Goal: Navigation & Orientation: Find specific page/section

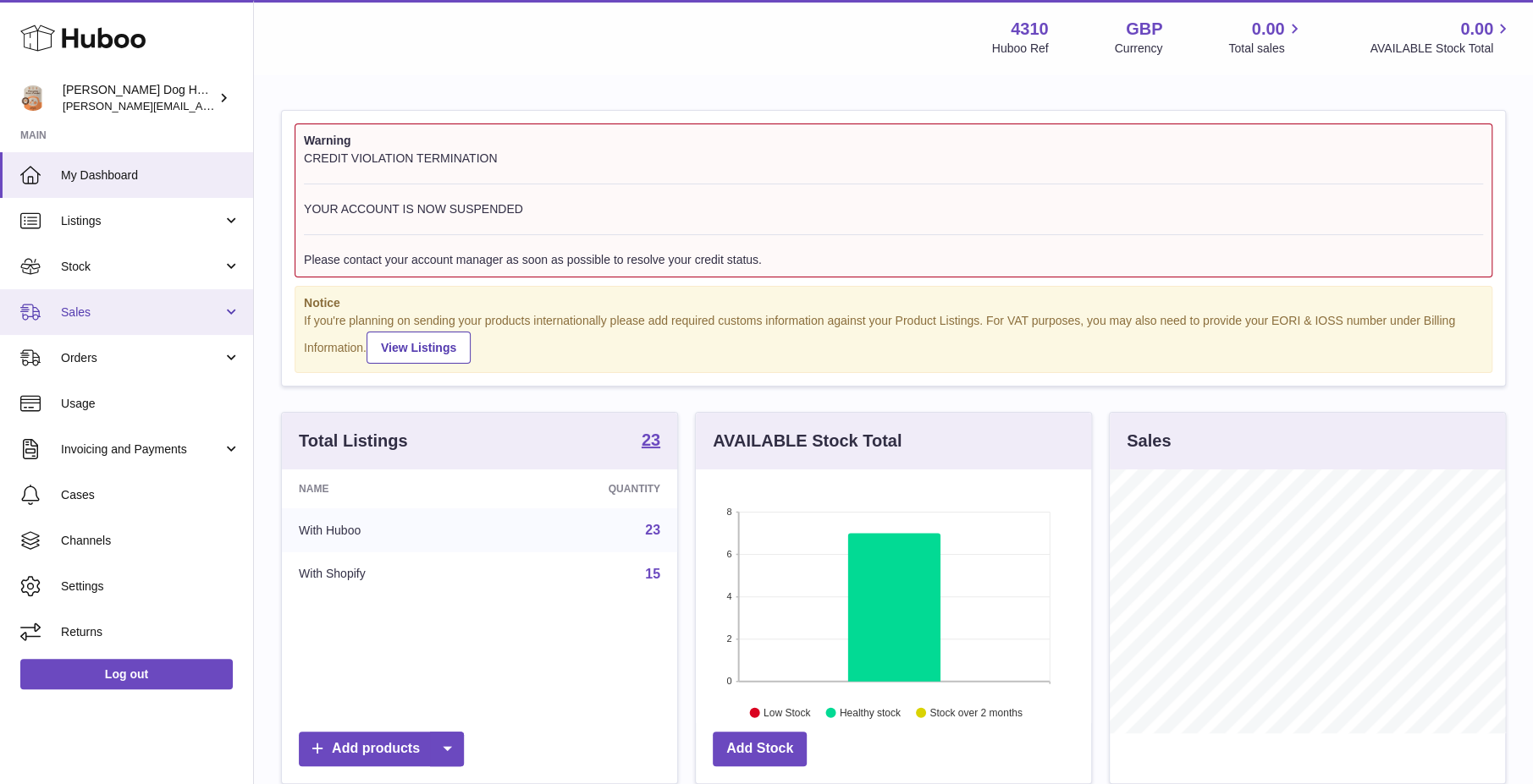
scroll to position [264, 396]
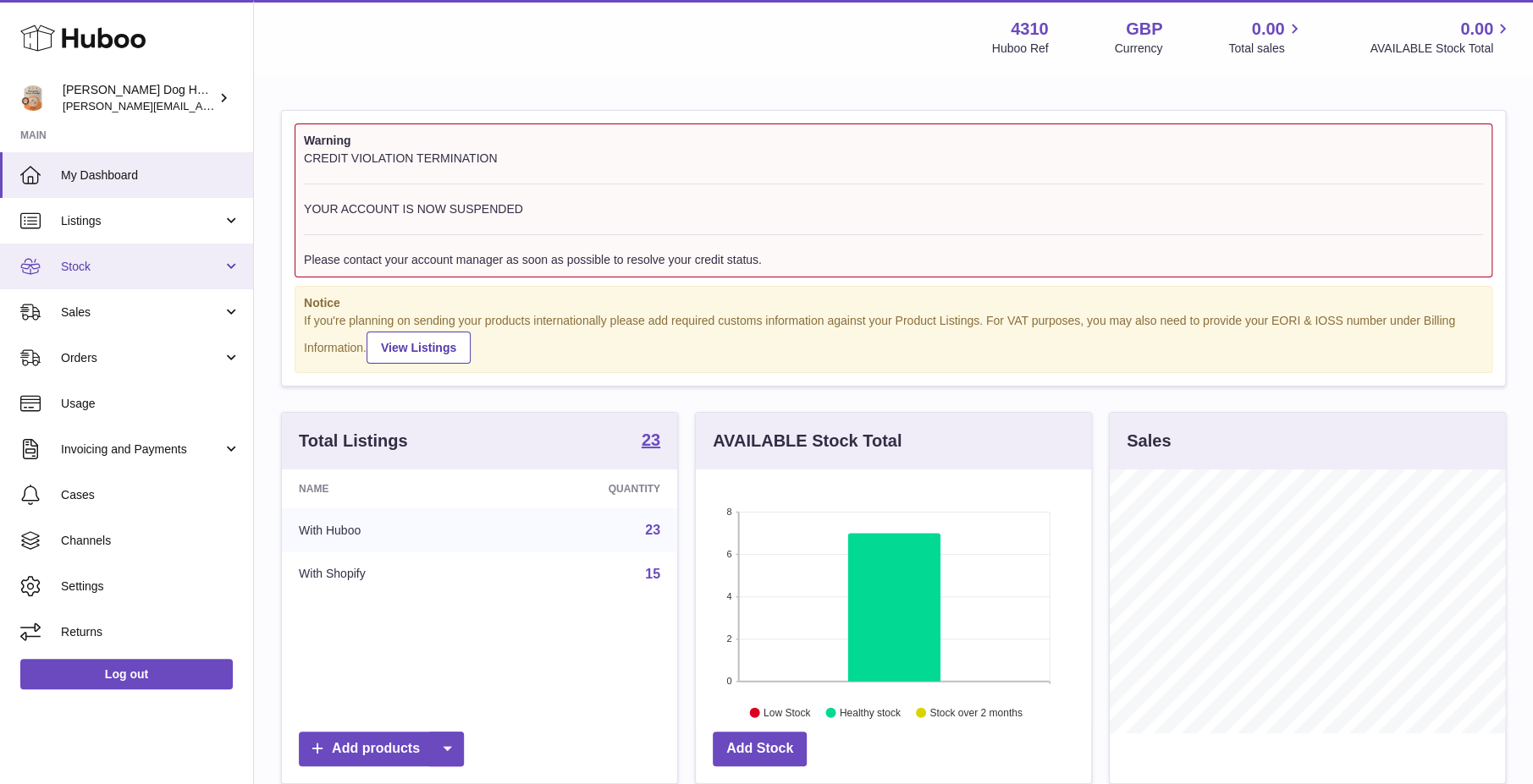
click at [124, 273] on span "Stock" at bounding box center [142, 266] width 162 height 16
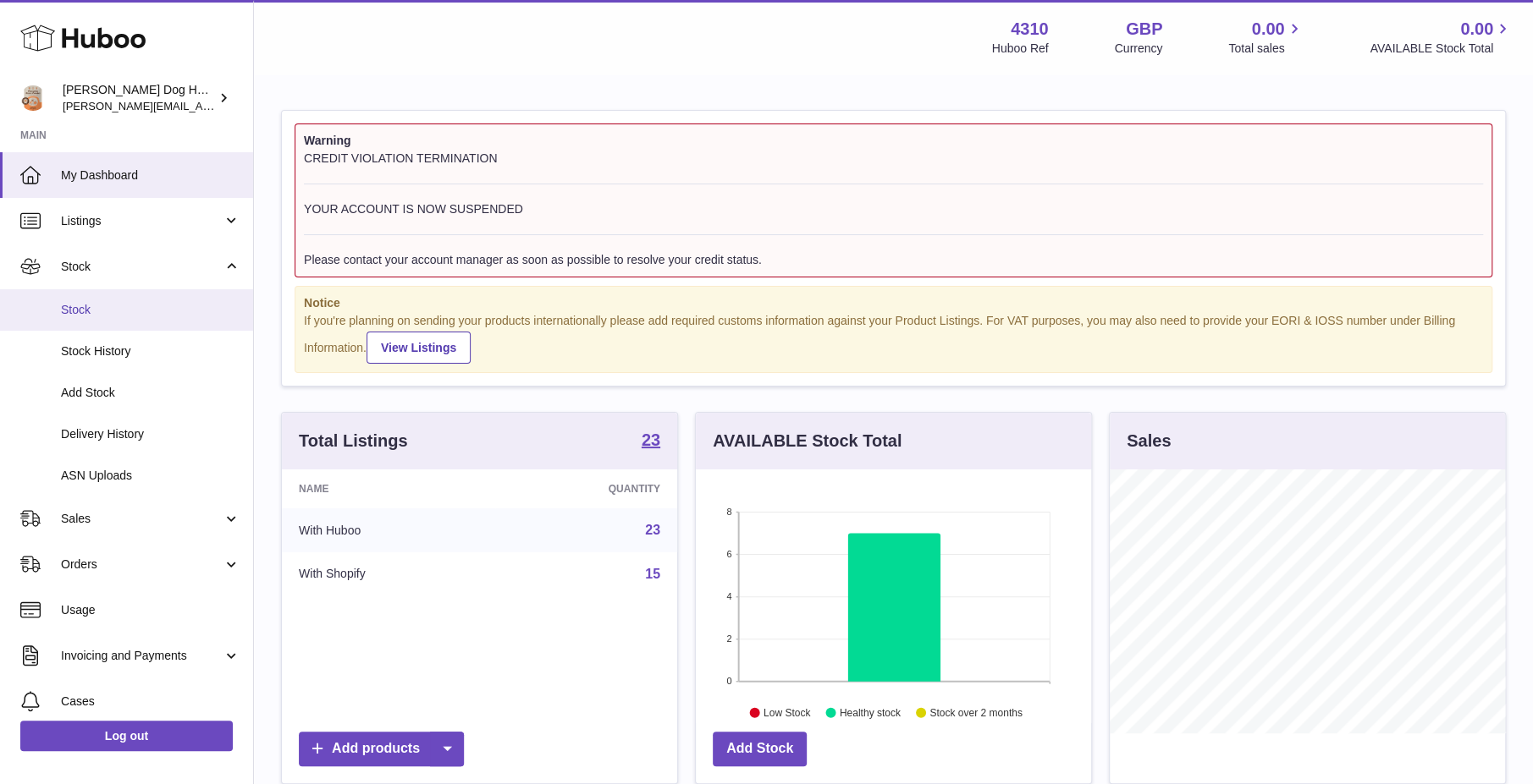
click at [139, 312] on span "Stock" at bounding box center [151, 310] width 180 height 16
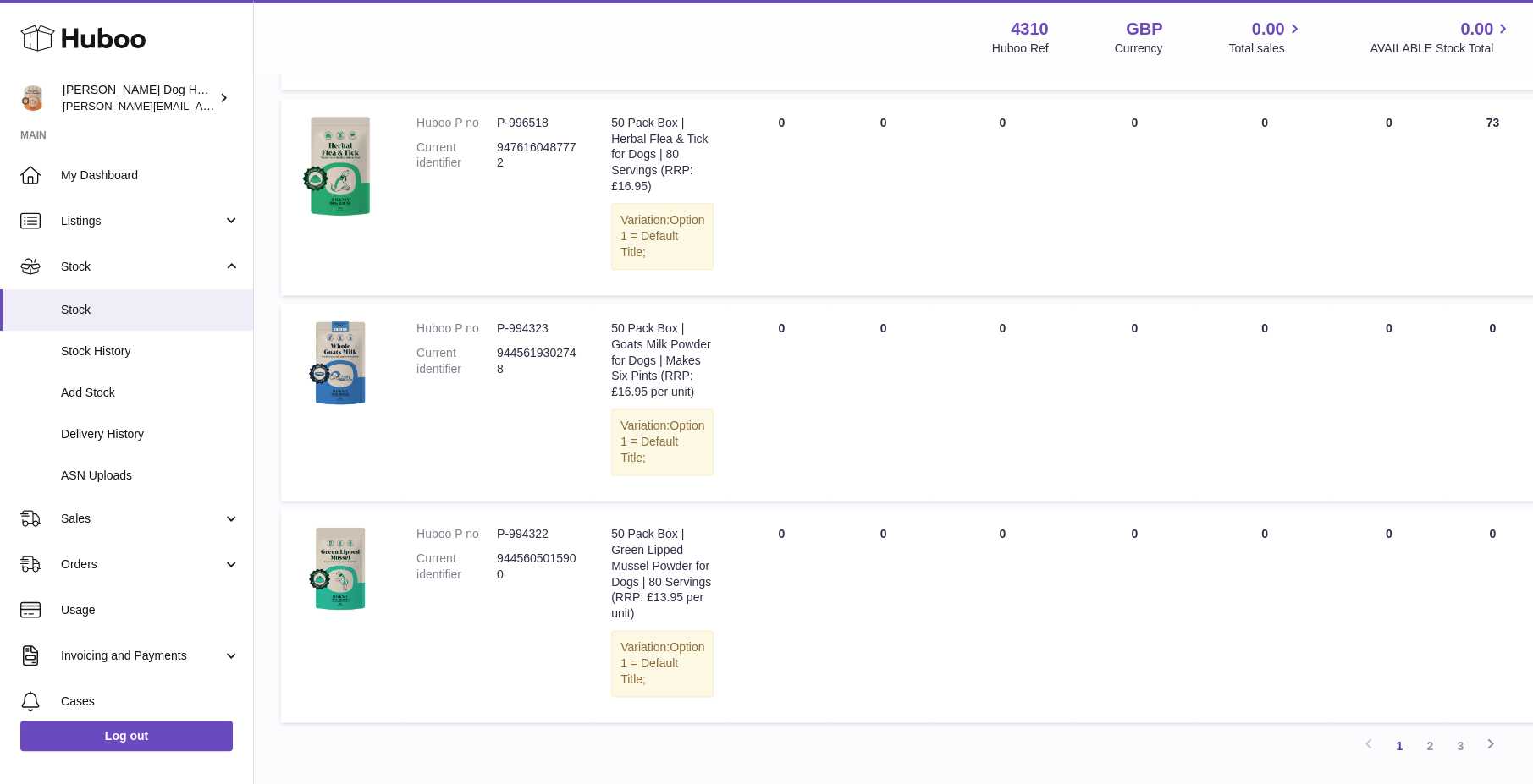
scroll to position [1654, 0]
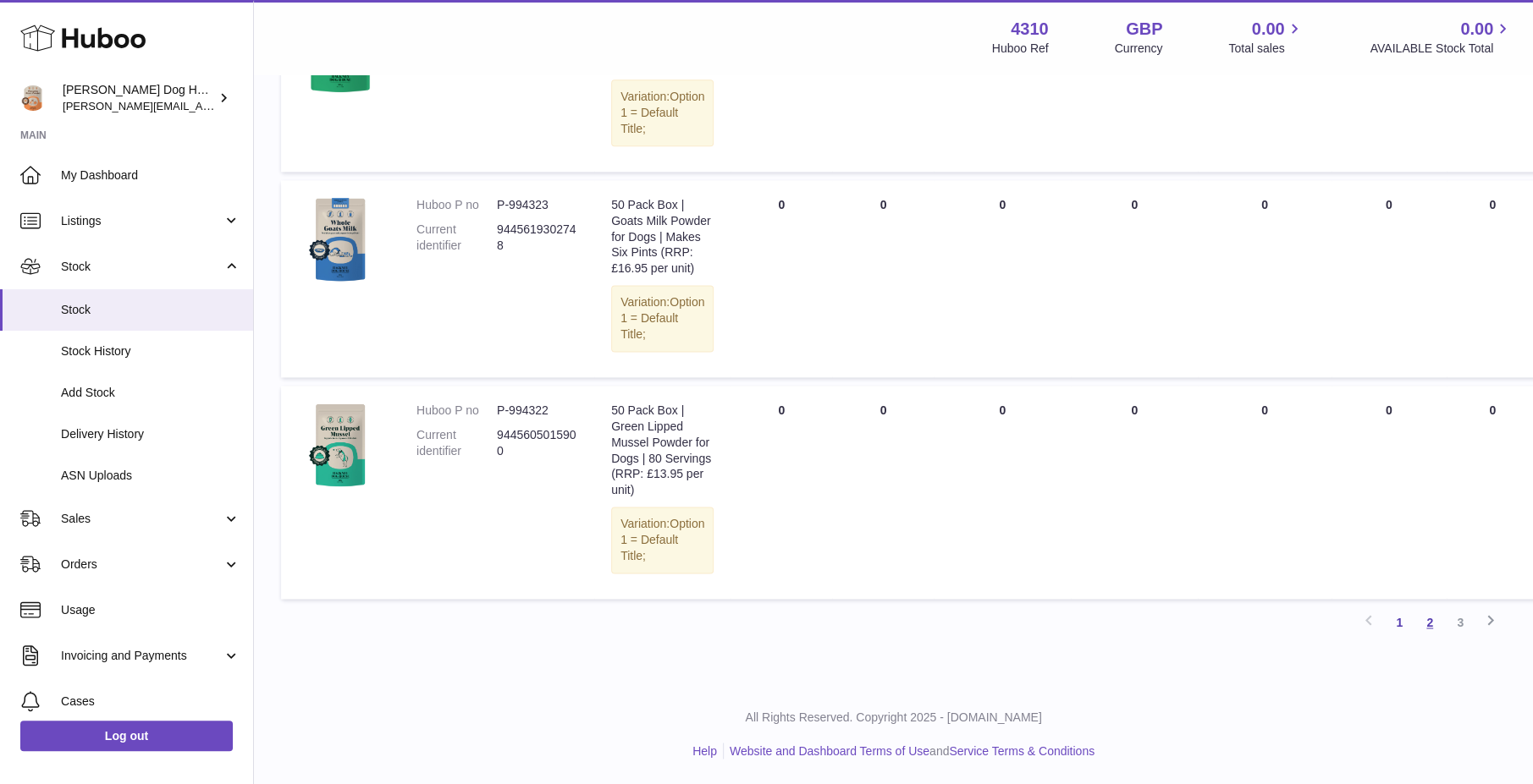
click at [1432, 618] on link "2" at bounding box center [1429, 622] width 30 height 30
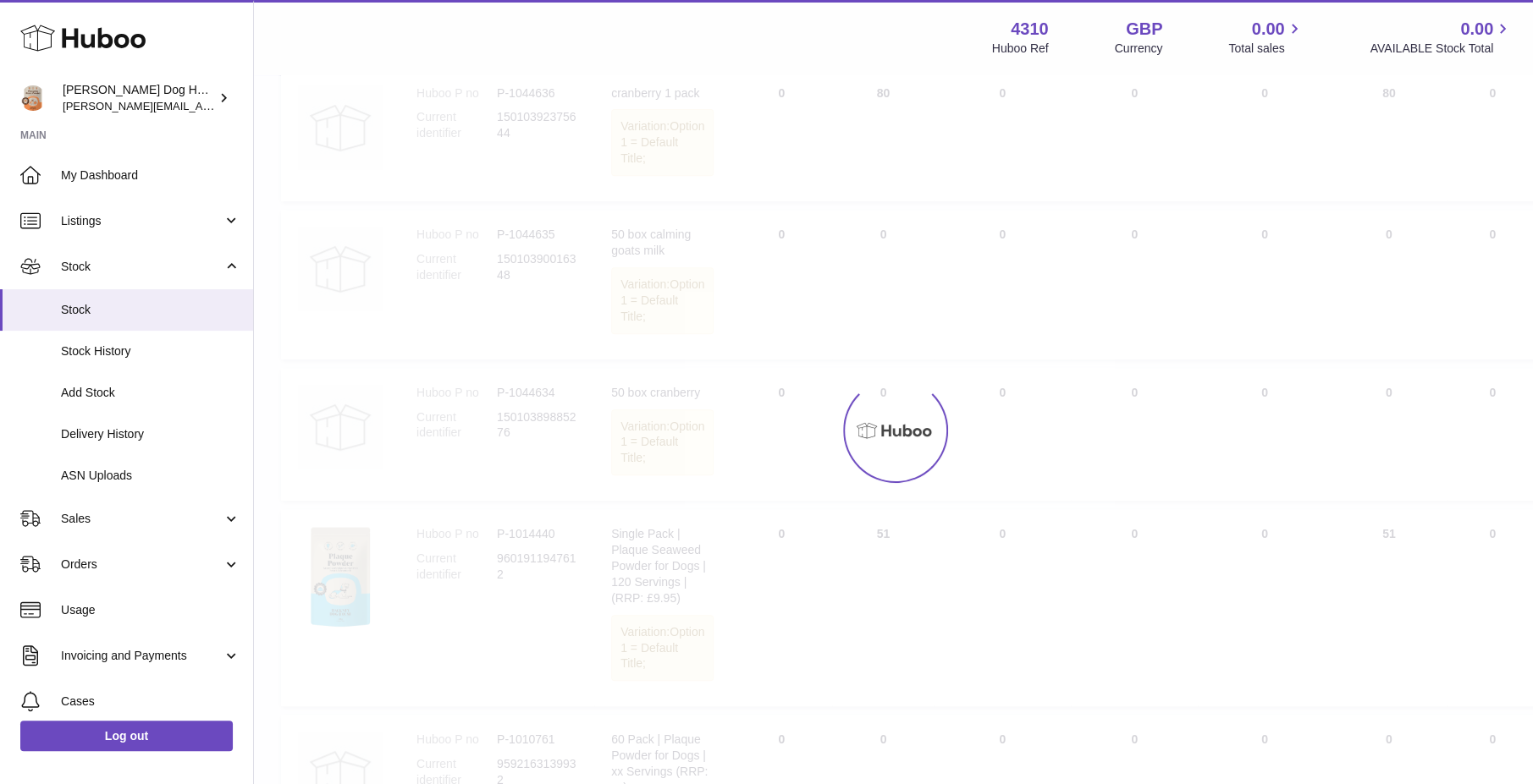
scroll to position [76, 0]
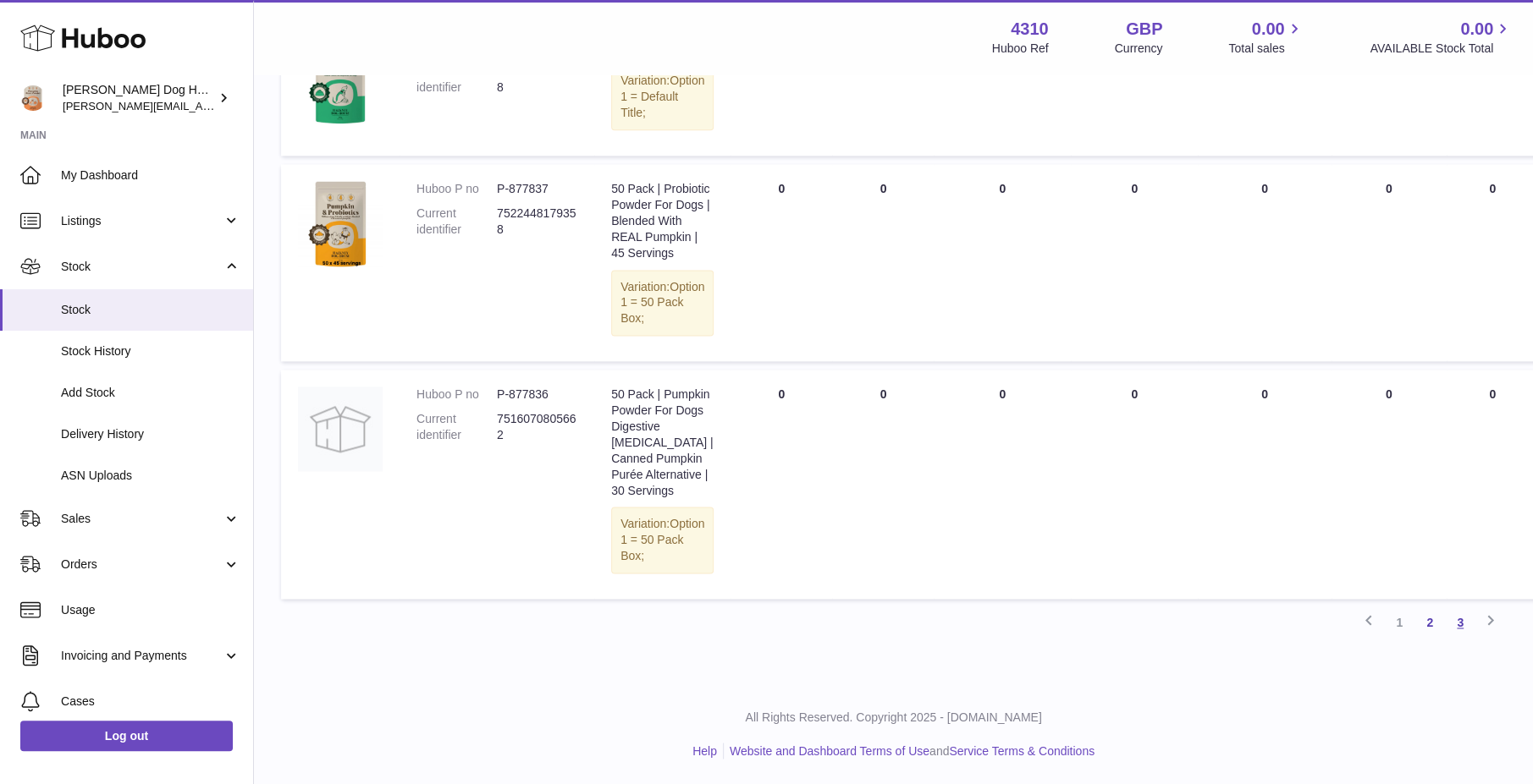
click at [1459, 626] on link "3" at bounding box center [1460, 622] width 30 height 30
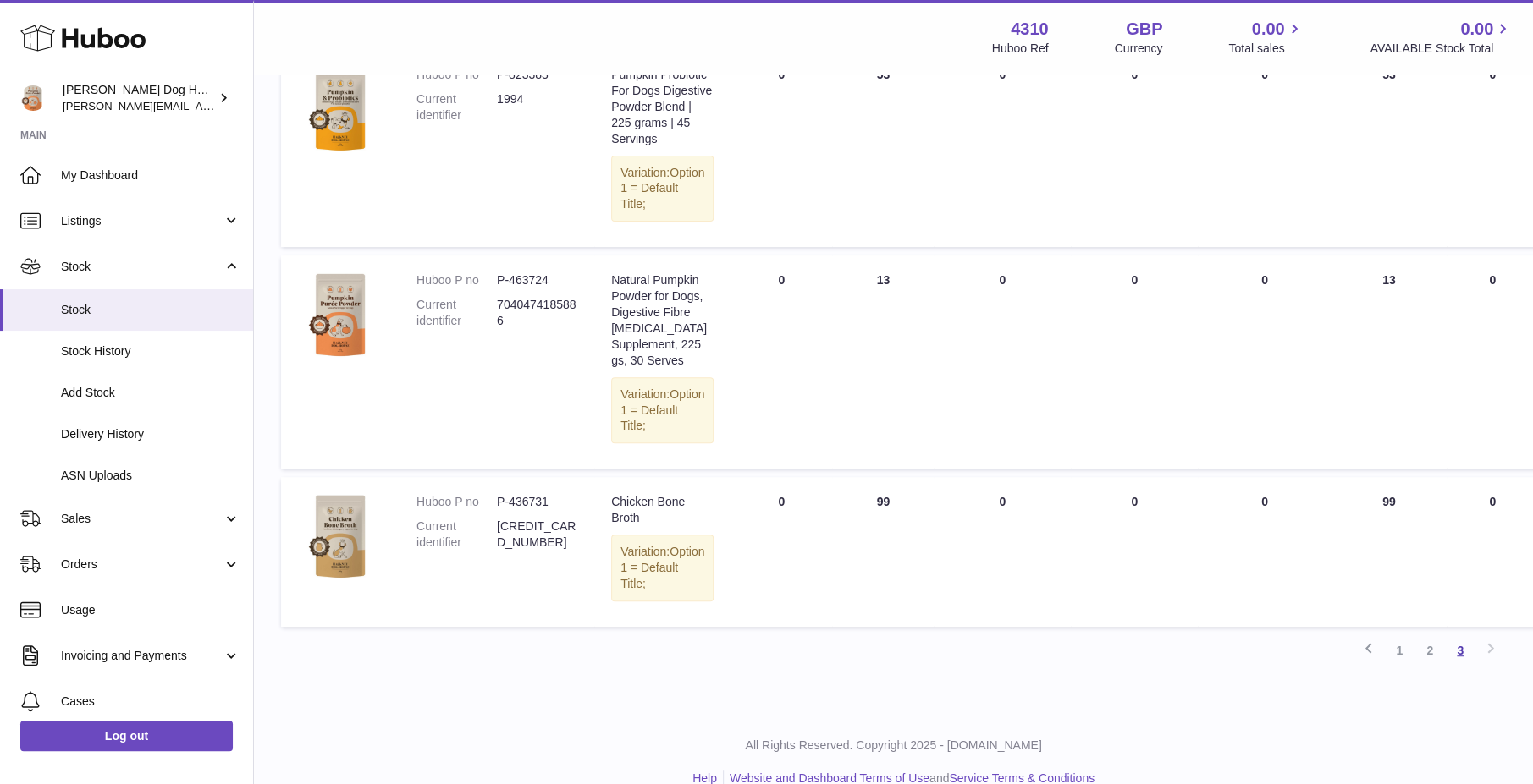
scroll to position [360, 0]
